Goal: Task Accomplishment & Management: Use online tool/utility

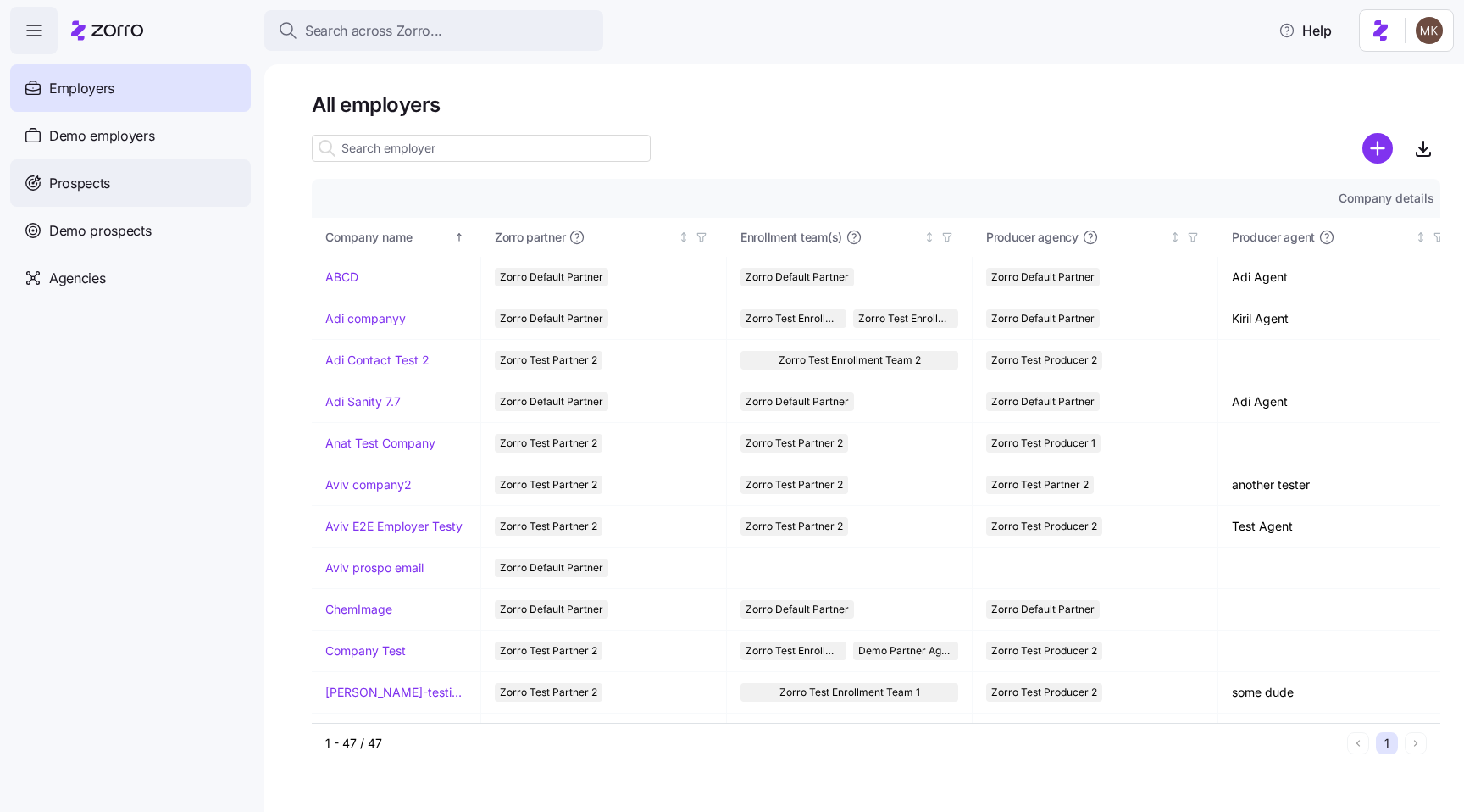
click at [107, 182] on span "Prospects" at bounding box center [80, 183] width 61 height 21
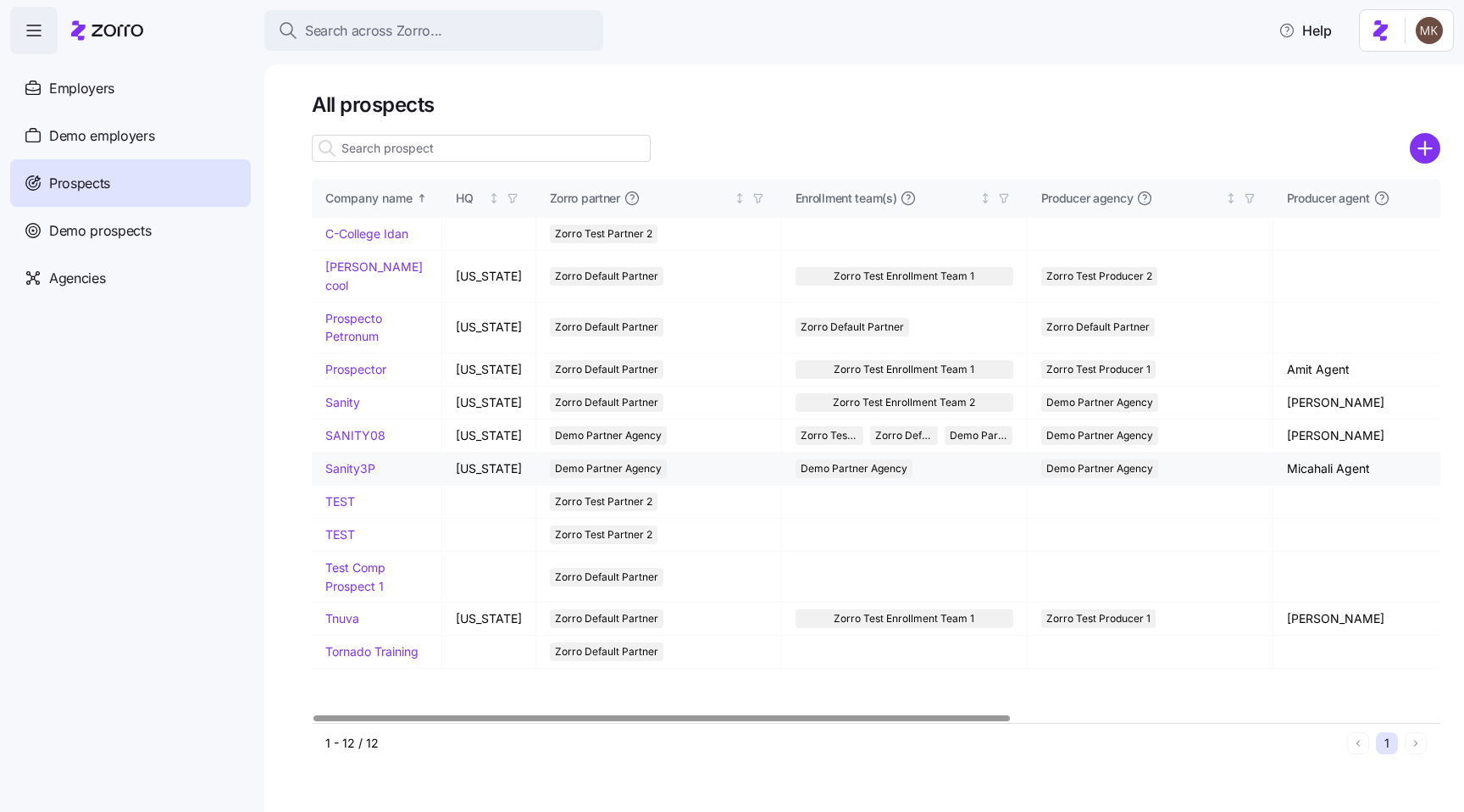
click at [335, 461] on link "Sanity3P" at bounding box center [350, 468] width 50 height 14
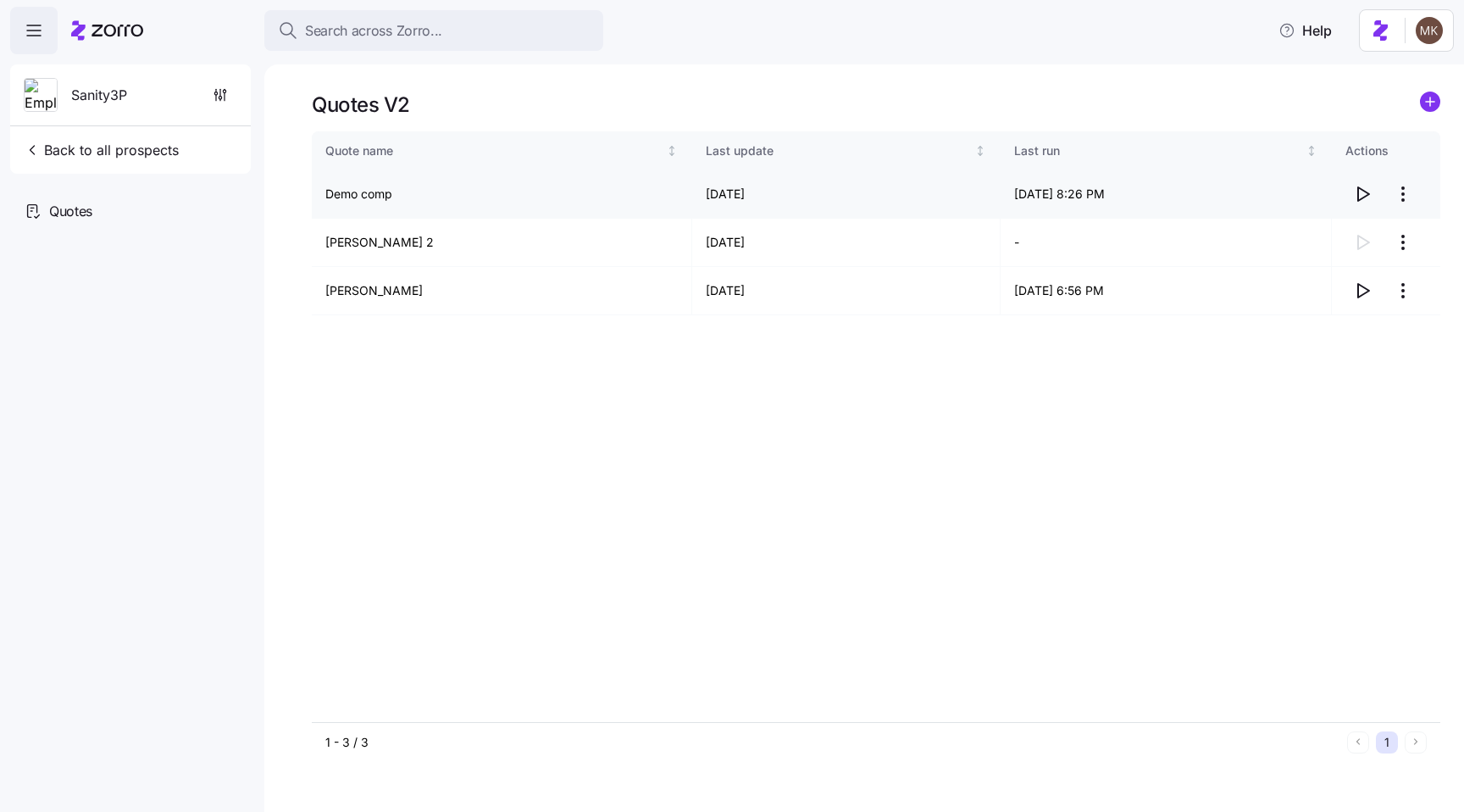
click at [1355, 188] on icon "button" at bounding box center [1363, 194] width 20 height 20
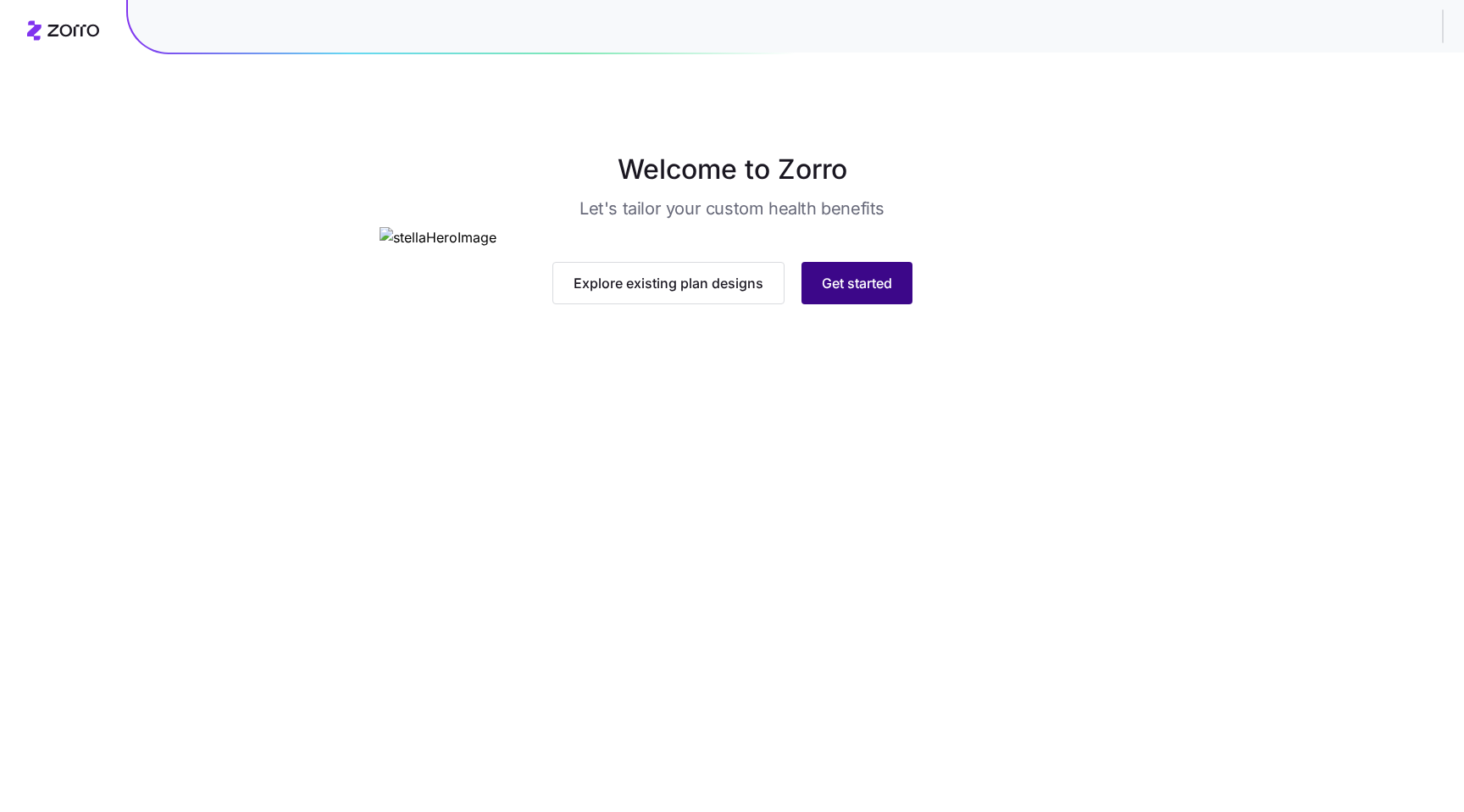
click at [867, 293] on span "Get started" at bounding box center [857, 283] width 70 height 20
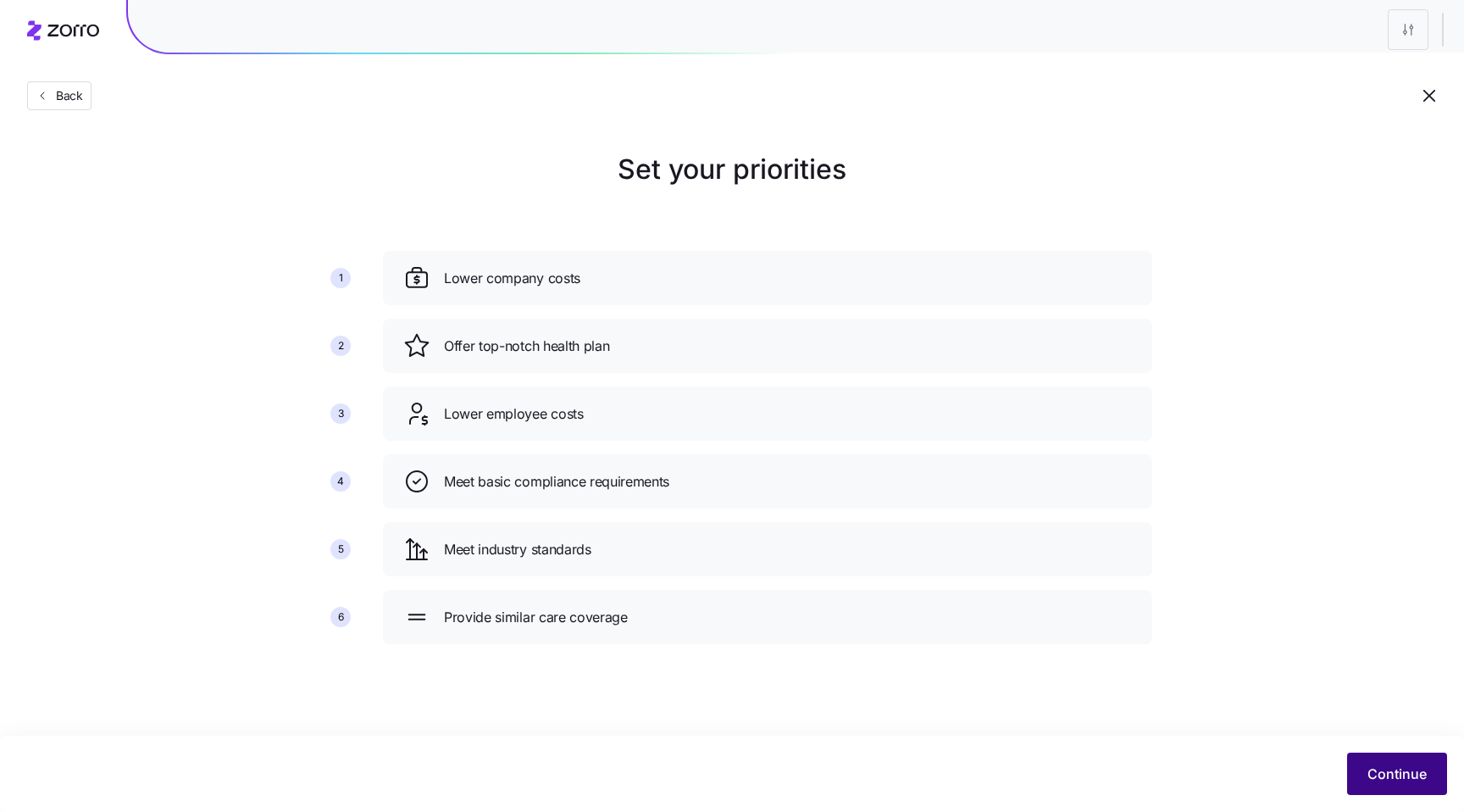
click at [1371, 776] on span "Continue" at bounding box center [1398, 774] width 59 height 20
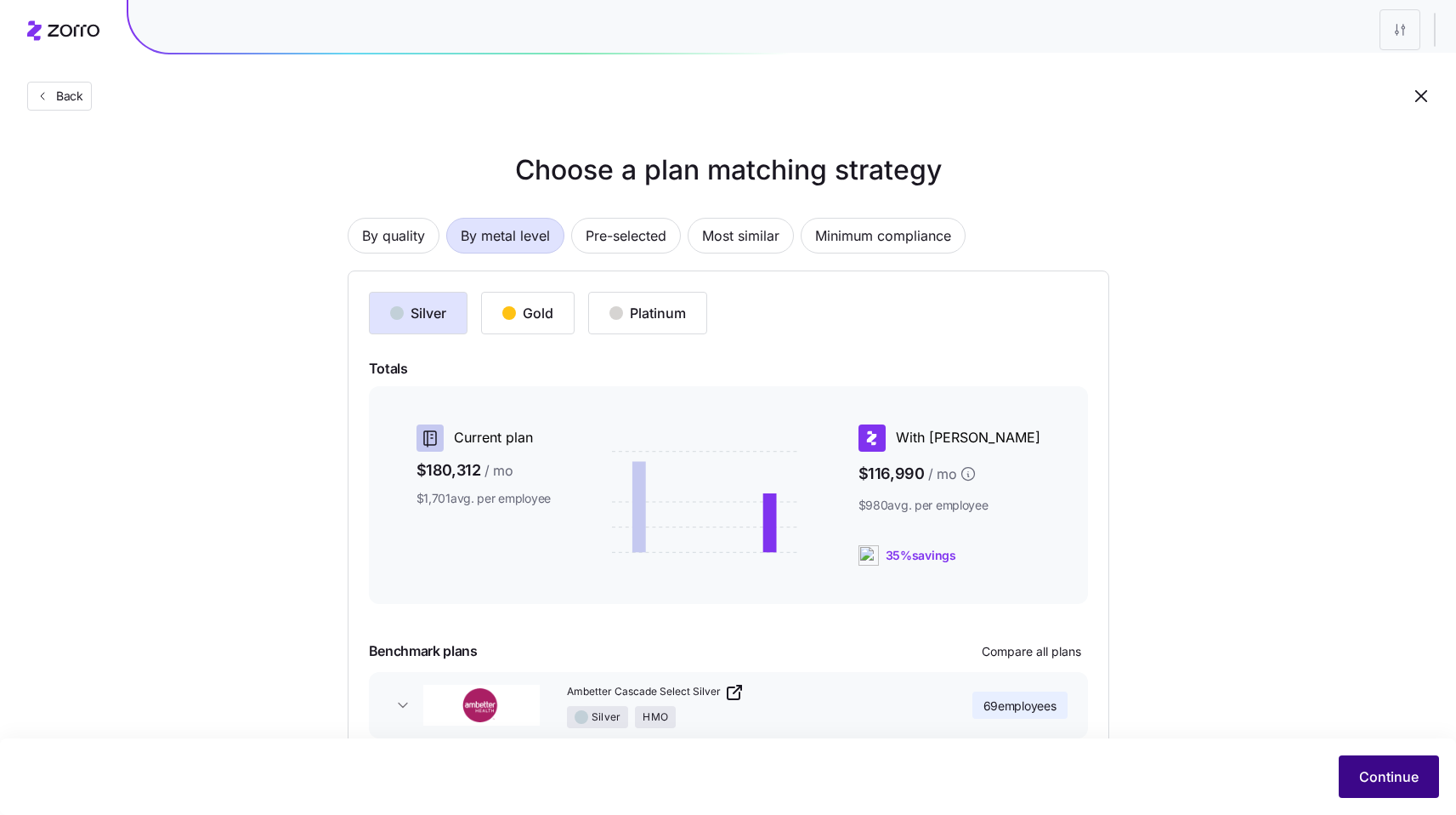
click at [1358, 763] on button "Continue" at bounding box center [1390, 777] width 100 height 43
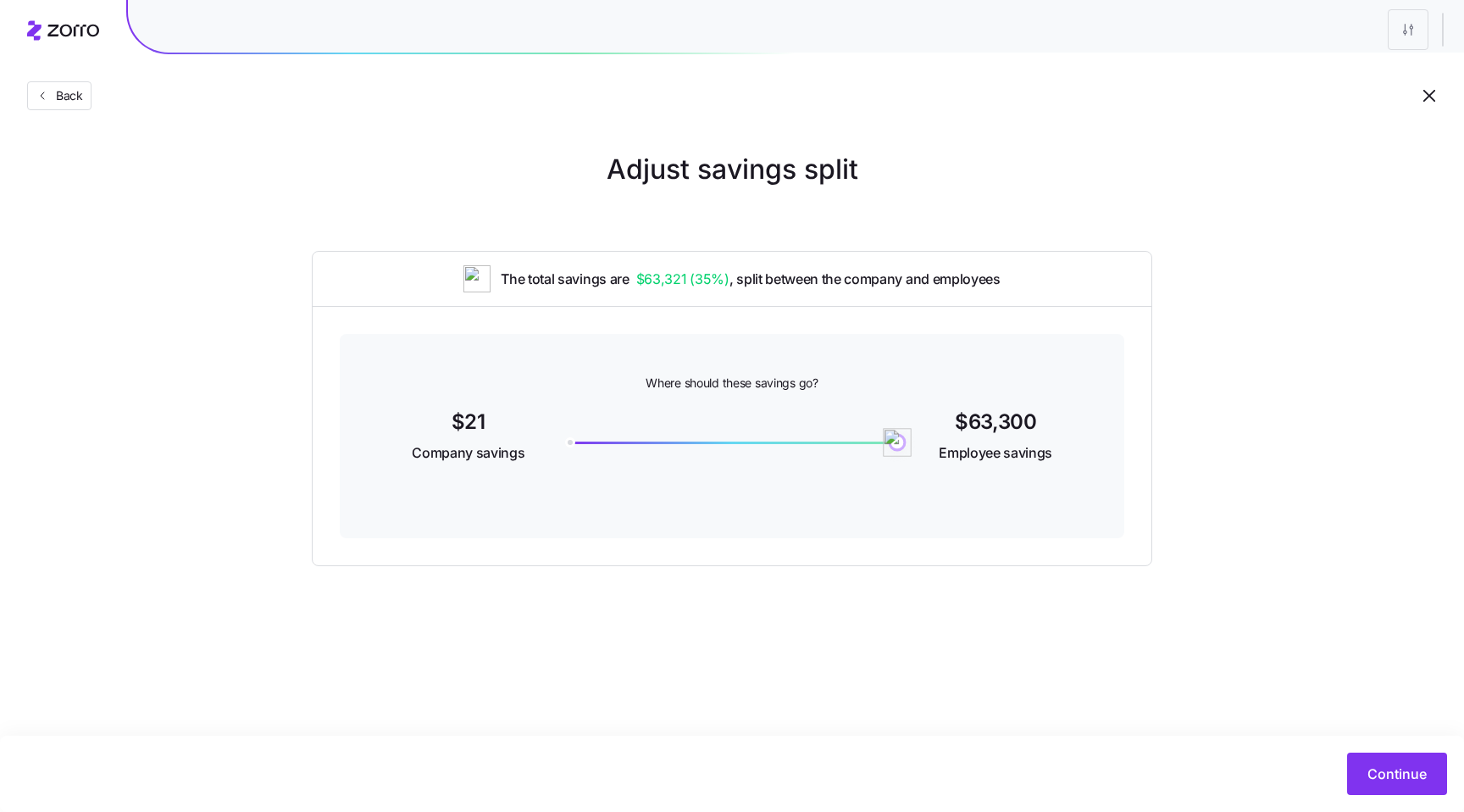
drag, startPoint x: 768, startPoint y: 444, endPoint x: 1082, endPoint y: 469, distance: 315.0
click at [1021, 425] on div "$21 Company savings 63300 $63,300 Employee savings" at bounding box center [732, 437] width 704 height 65
click at [1366, 745] on div "Continue" at bounding box center [732, 774] width 1464 height 76
click at [1375, 770] on span "Continue" at bounding box center [1398, 774] width 59 height 20
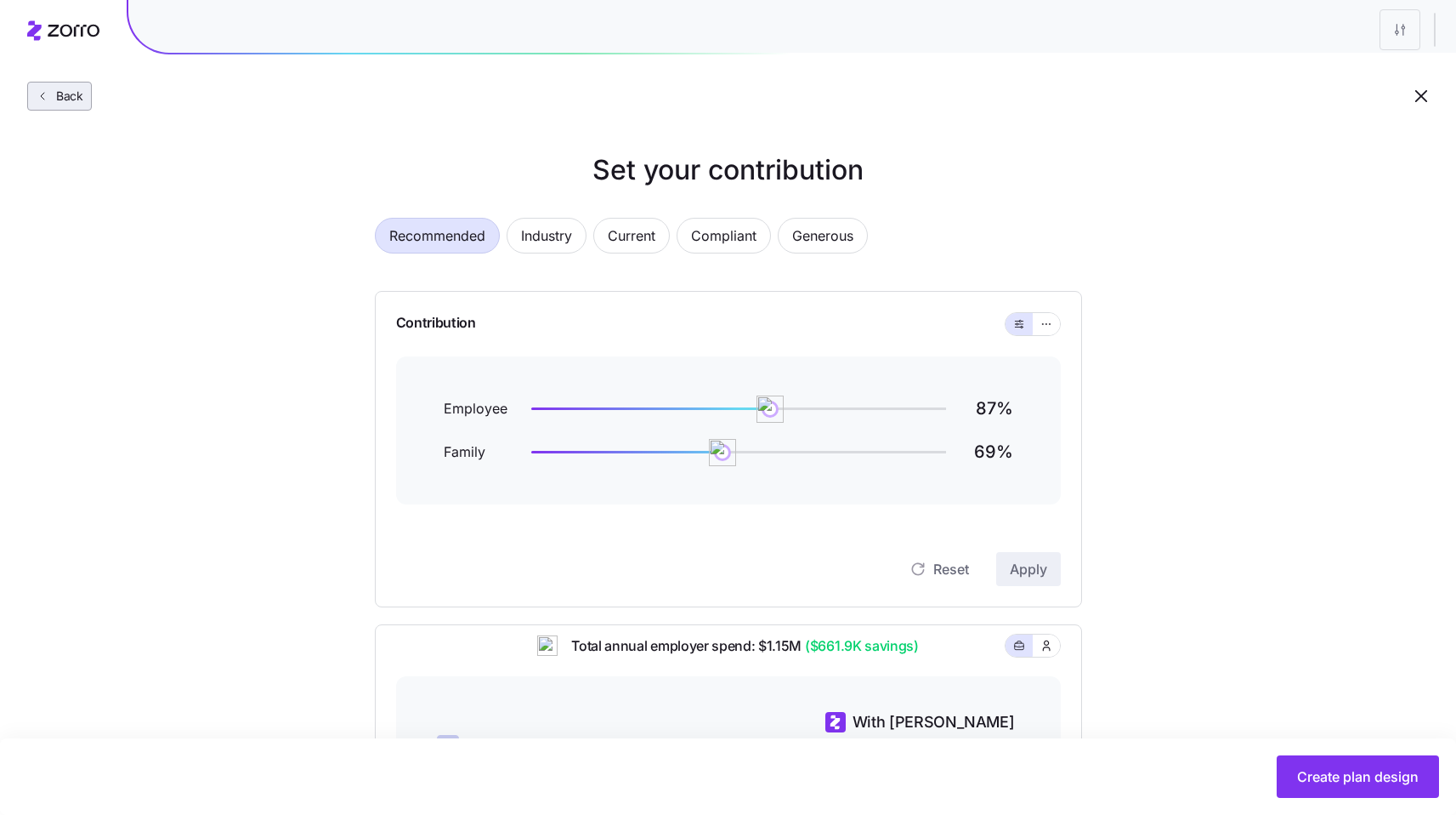
click at [77, 98] on span "Back" at bounding box center [66, 96] width 34 height 17
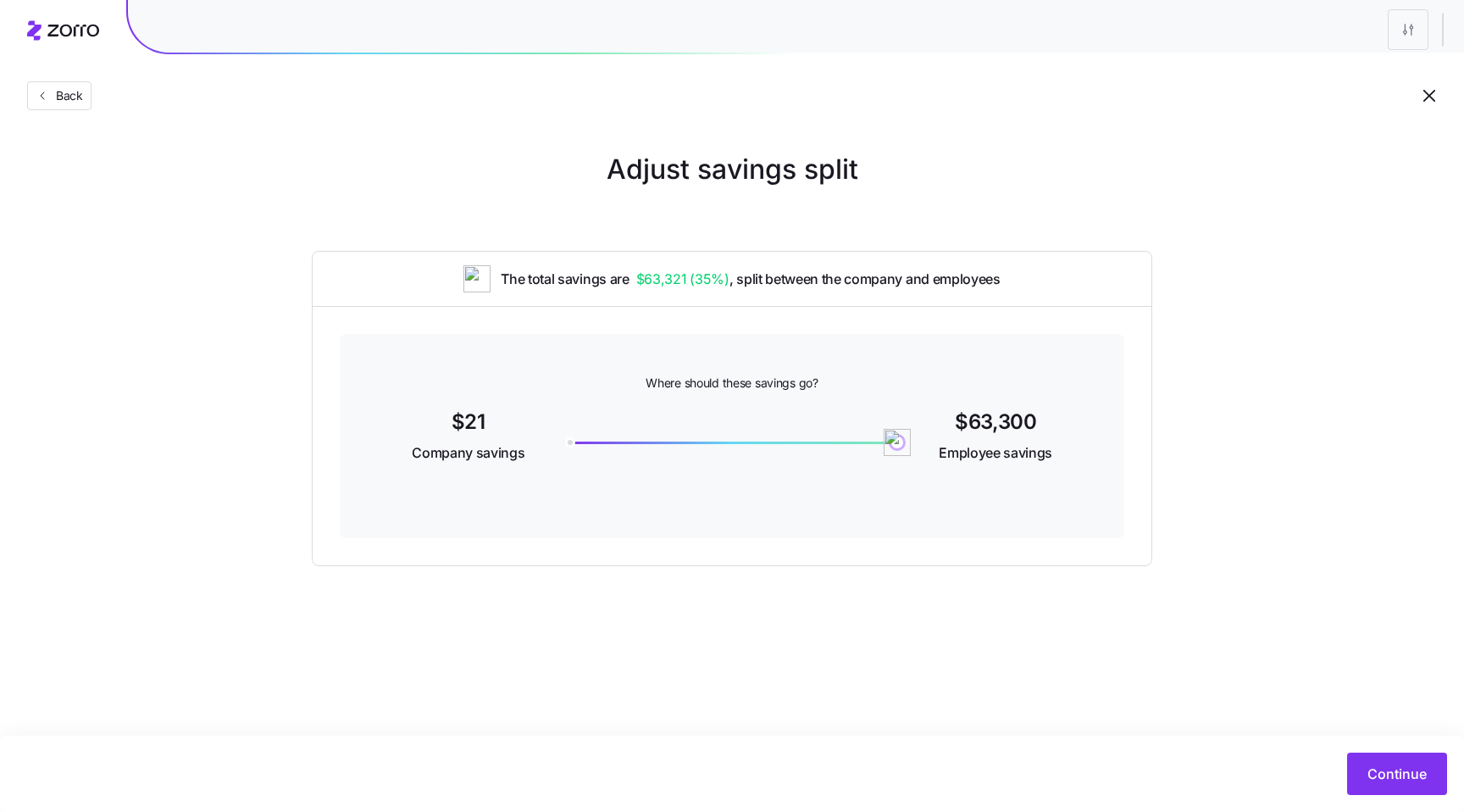
click at [574, 443] on div "63300" at bounding box center [732, 442] width 331 height 3
click at [1365, 753] on button "Continue" at bounding box center [1398, 774] width 100 height 42
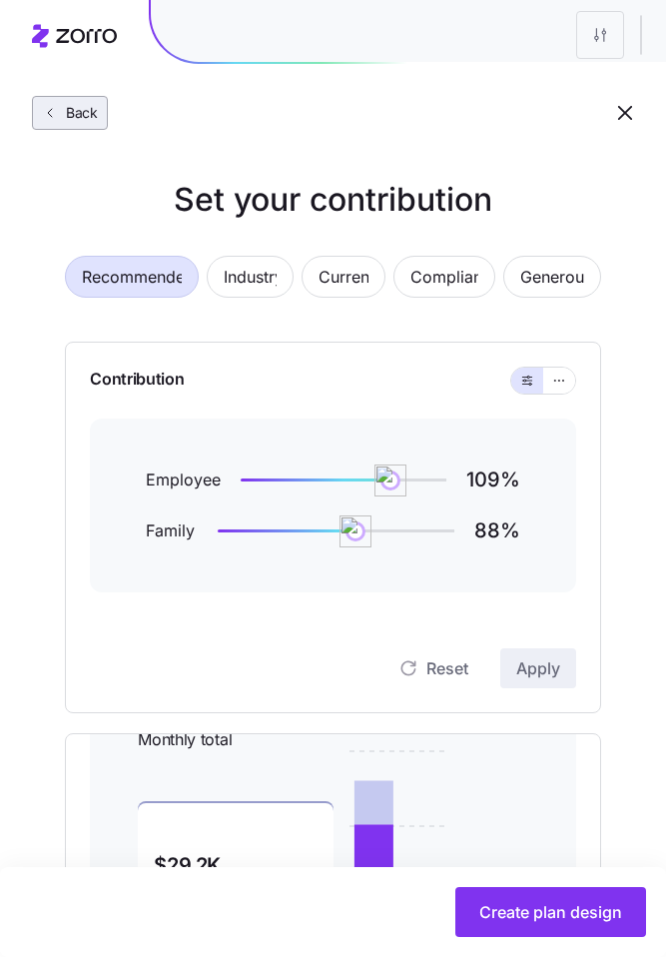
click at [84, 120] on span "Back" at bounding box center [78, 113] width 40 height 20
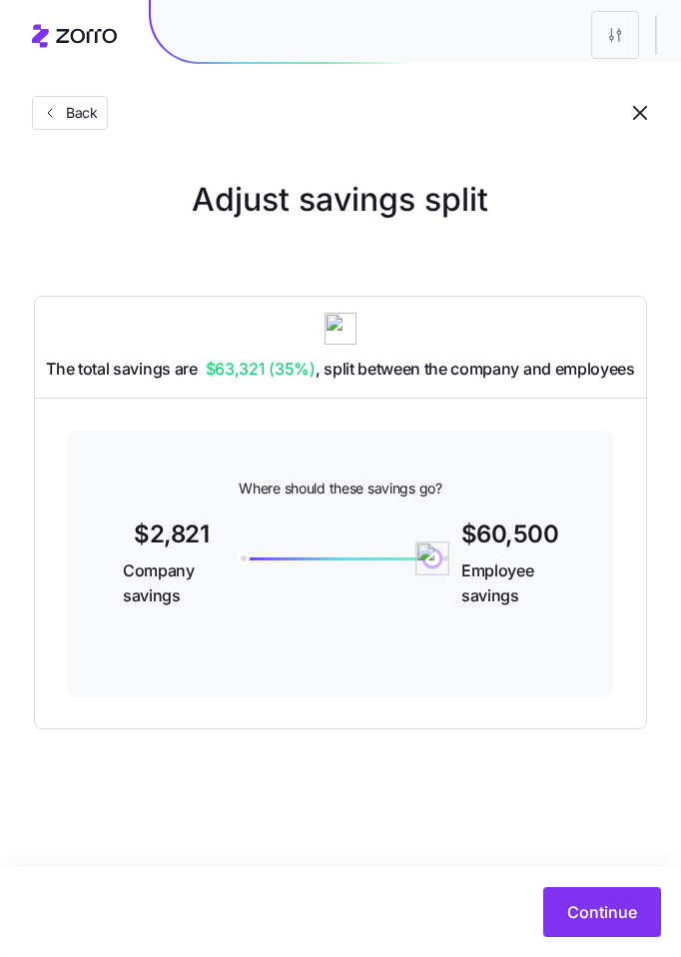
click at [432, 558] on div "60500" at bounding box center [341, 558] width 202 height 3
click at [589, 894] on button "Continue" at bounding box center [602, 912] width 118 height 50
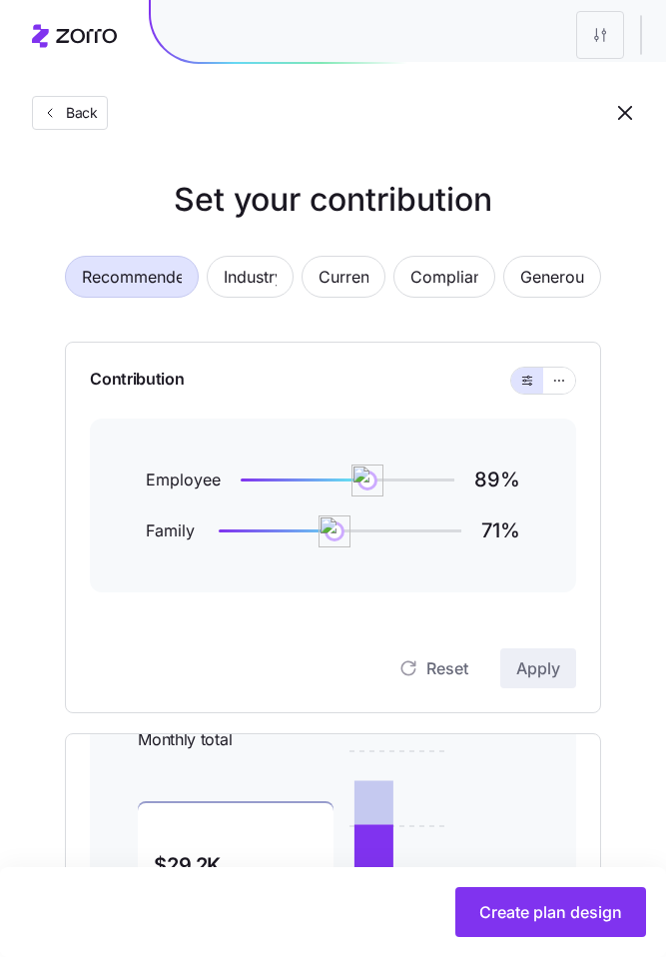
scroll to position [491, 0]
